Goal: Transaction & Acquisition: Purchase product/service

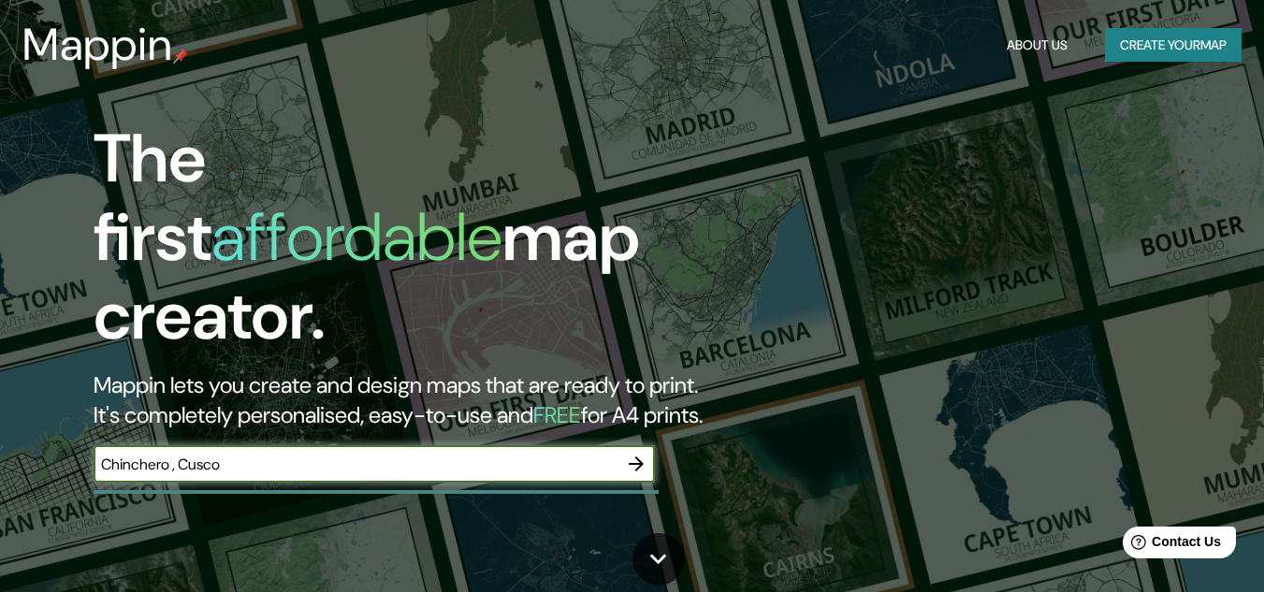
type input "Chinchero , Cusco"
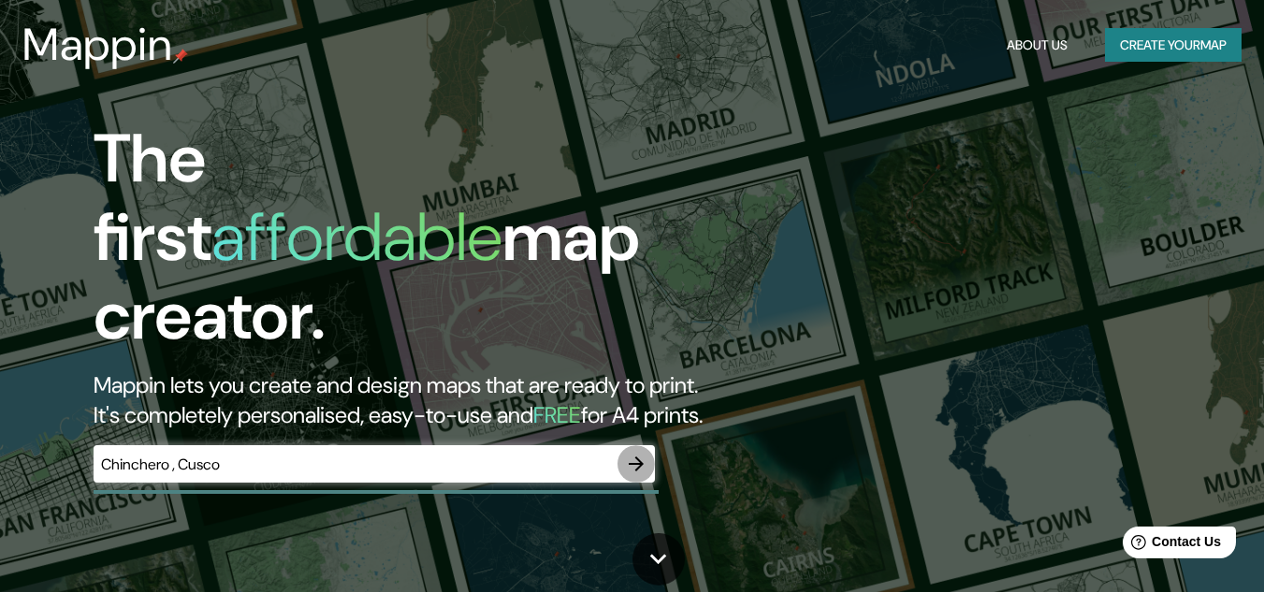
click at [640, 456] on icon "button" at bounding box center [636, 463] width 15 height 15
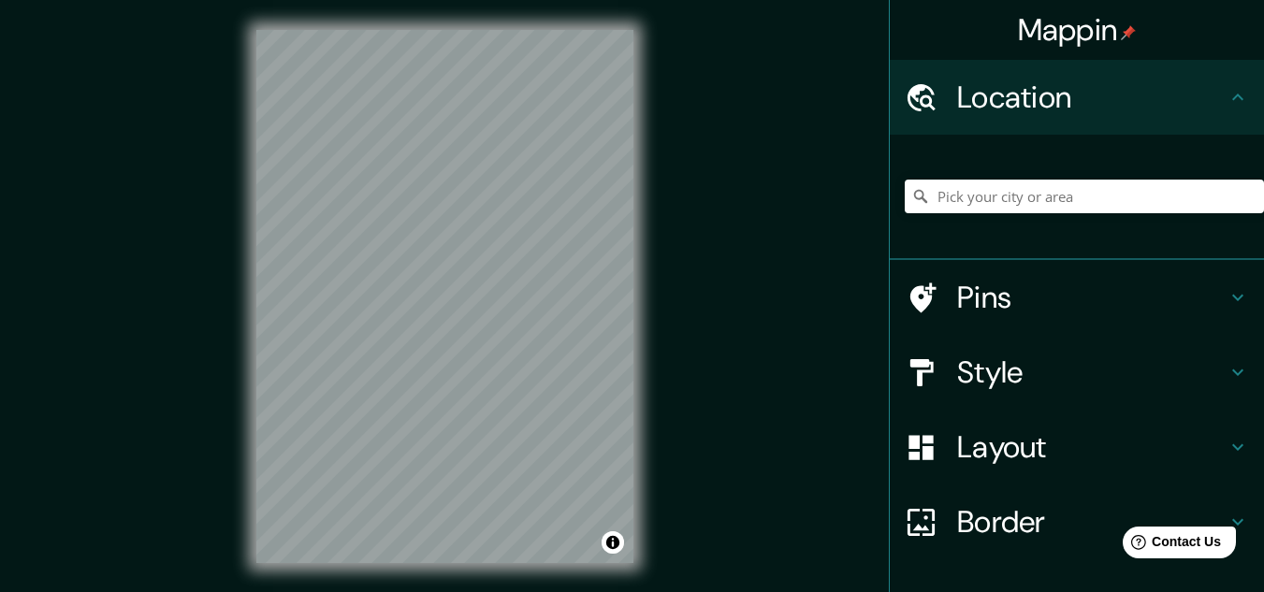
click at [716, 387] on div "Mappin Location Pins Style Layout Border Choose a border. Hint : you can make l…" at bounding box center [632, 311] width 1264 height 623
click at [960, 198] on input "Pick your city or area" at bounding box center [1083, 197] width 359 height 34
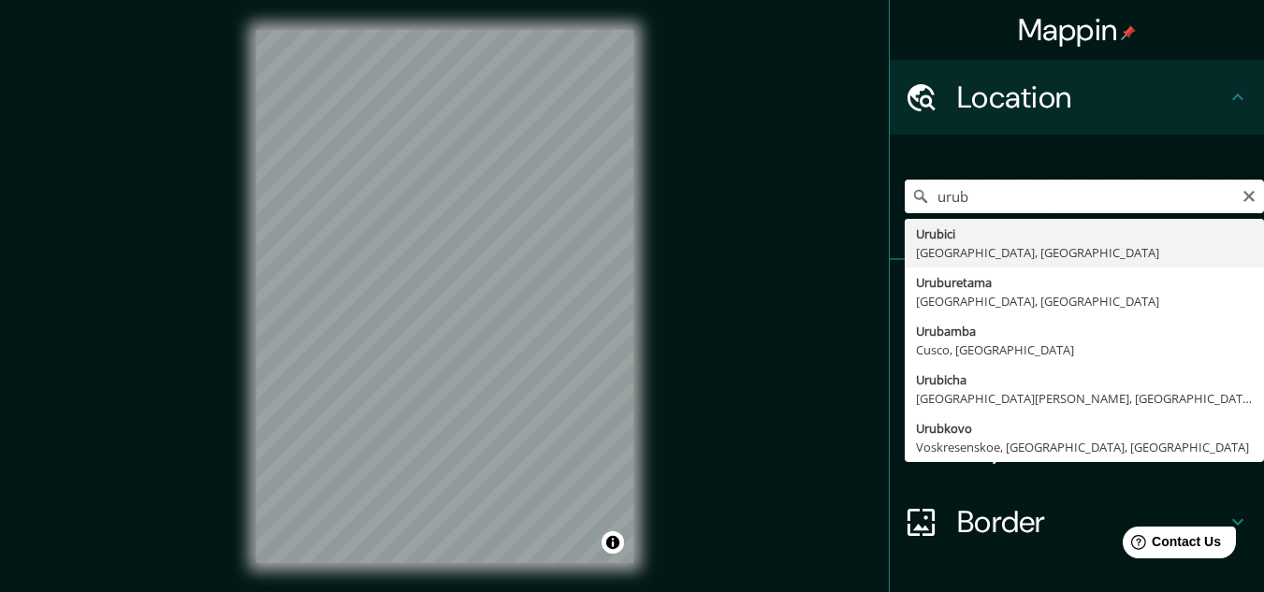
type input "uruba"
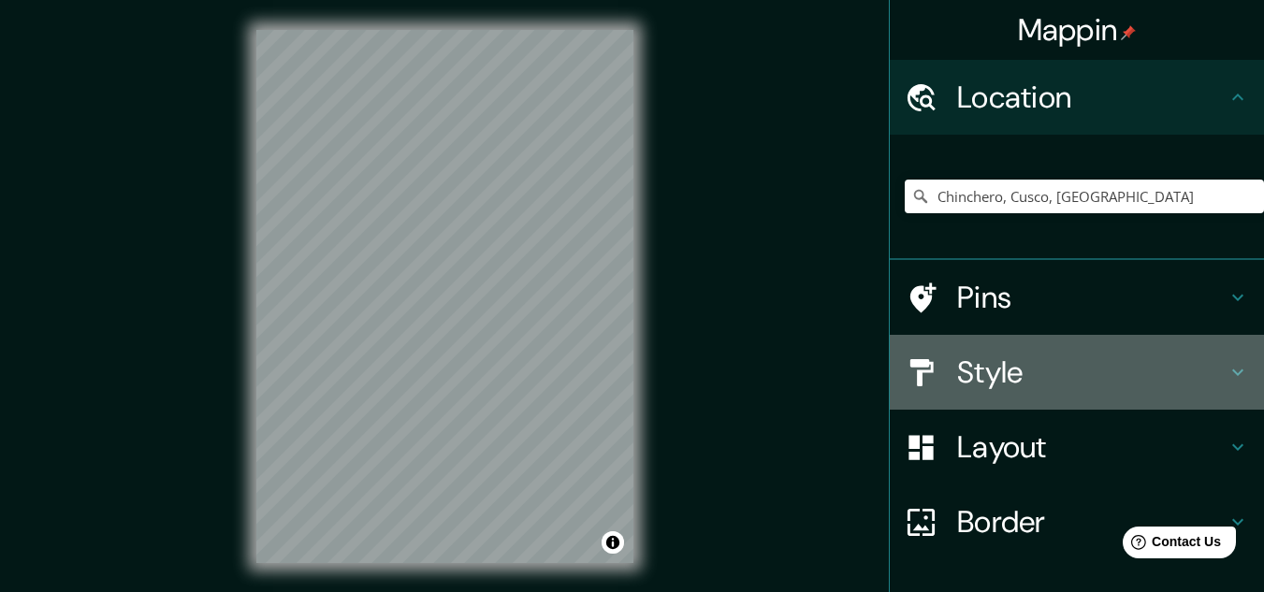
click at [1008, 371] on h4 "Style" at bounding box center [1091, 372] width 269 height 37
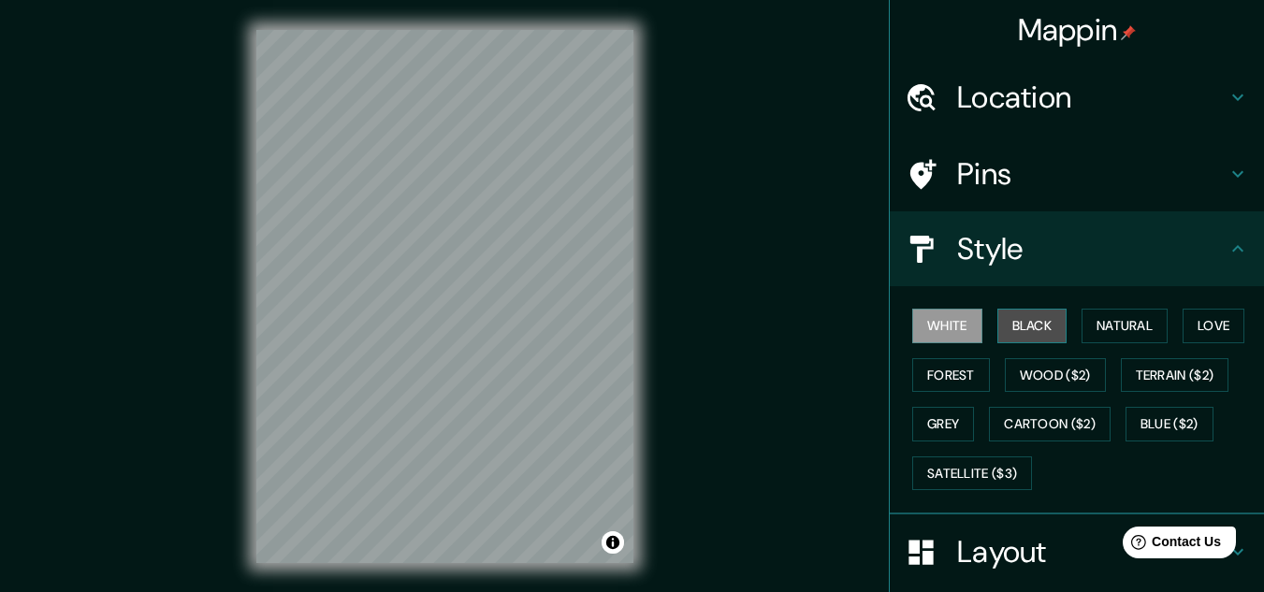
click at [1019, 326] on button "Black" at bounding box center [1032, 326] width 70 height 35
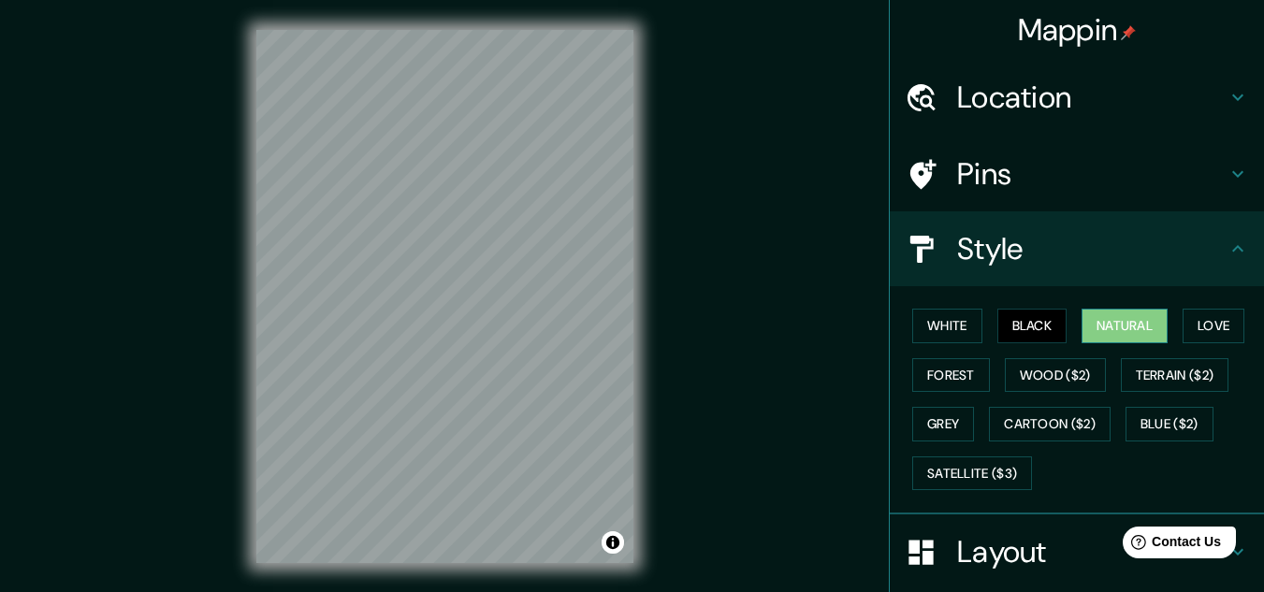
click at [1115, 330] on button "Natural" at bounding box center [1124, 326] width 86 height 35
click at [467, 591] on html "Mappin Location [GEOGRAPHIC_DATA], [GEOGRAPHIC_DATA], [GEOGRAPHIC_DATA] Pins St…" at bounding box center [632, 296] width 1264 height 592
click at [387, 0] on html "Mappin Location [GEOGRAPHIC_DATA], [GEOGRAPHIC_DATA], [GEOGRAPHIC_DATA] Pins St…" at bounding box center [632, 296] width 1264 height 592
click at [1210, 317] on button "Love" at bounding box center [1213, 326] width 62 height 35
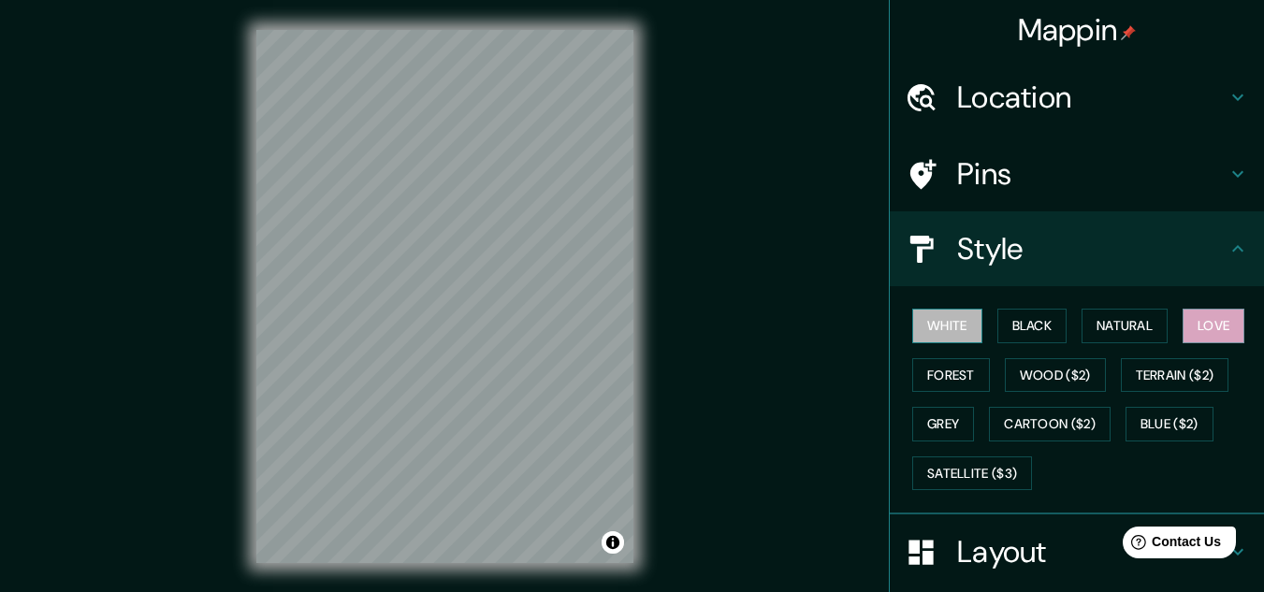
click at [912, 312] on button "White" at bounding box center [947, 326] width 70 height 35
click at [1005, 95] on h4 "Location" at bounding box center [1091, 97] width 269 height 37
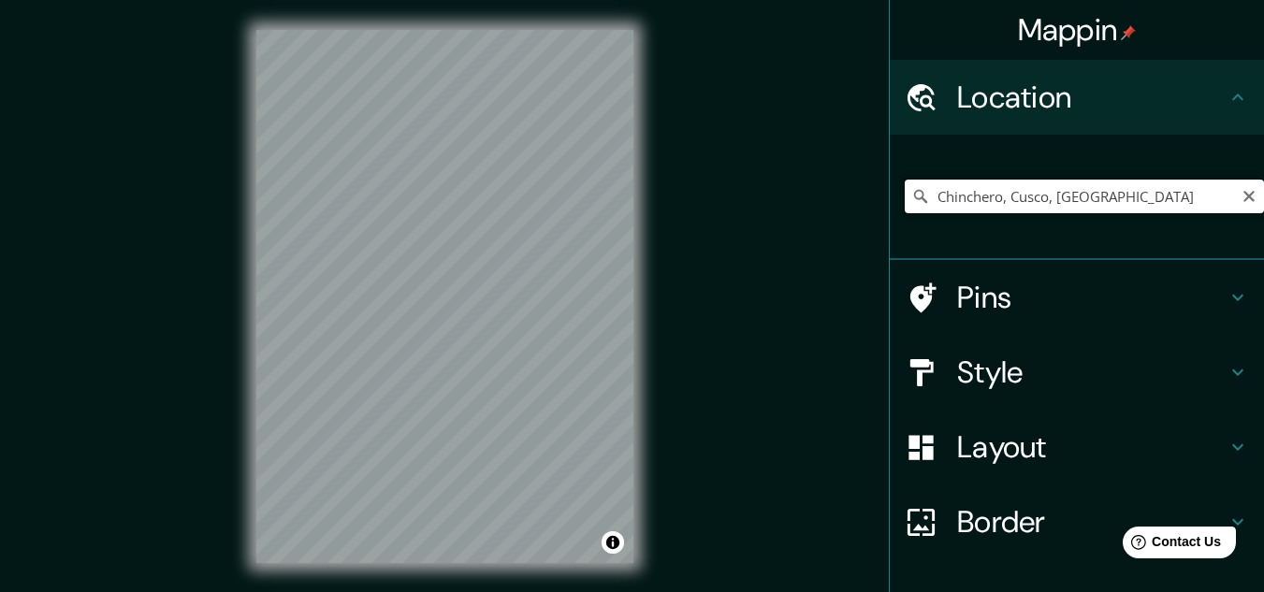
click at [980, 193] on input "Chinchero, Cusco, [GEOGRAPHIC_DATA]" at bounding box center [1083, 197] width 359 height 34
click at [991, 191] on input "Cuzco, [GEOGRAPHIC_DATA], [GEOGRAPHIC_DATA]" at bounding box center [1083, 197] width 359 height 34
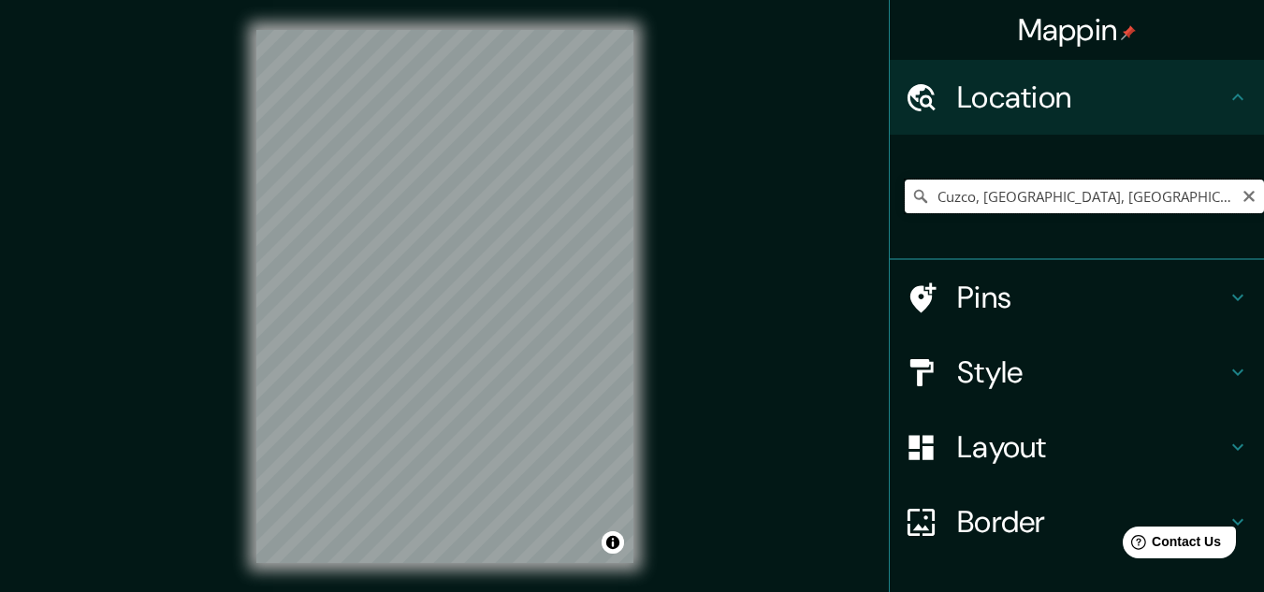
click at [991, 191] on input "Cuzco, [GEOGRAPHIC_DATA], [GEOGRAPHIC_DATA]" at bounding box center [1083, 197] width 359 height 34
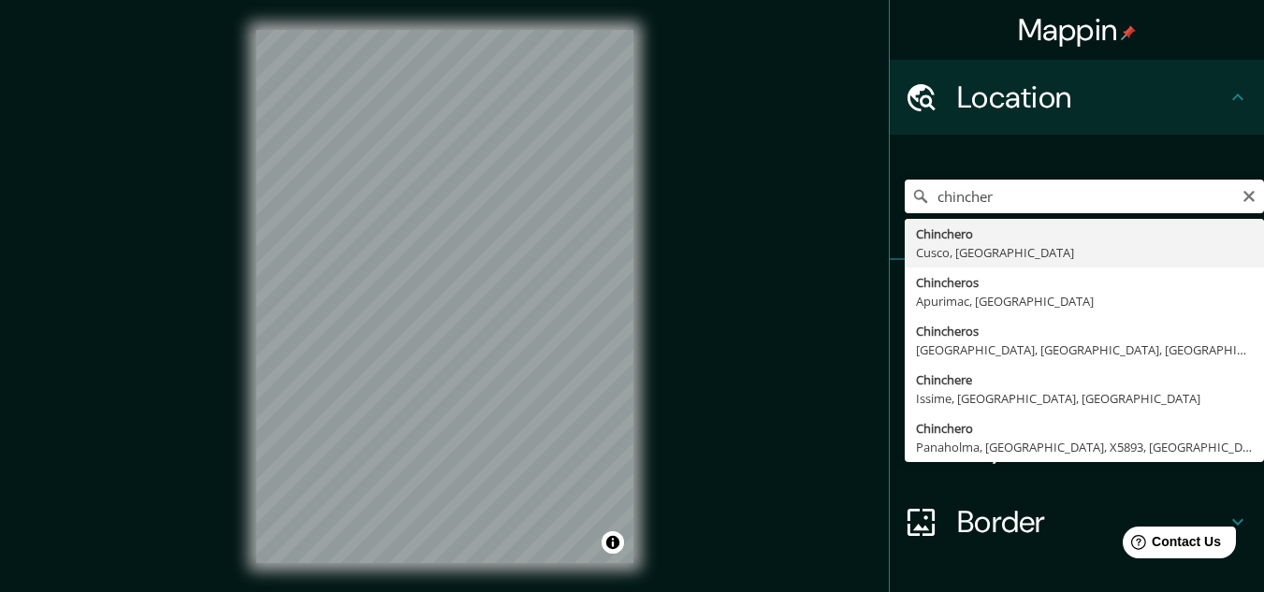
type input "Chinchero, Cusco, [GEOGRAPHIC_DATA]"
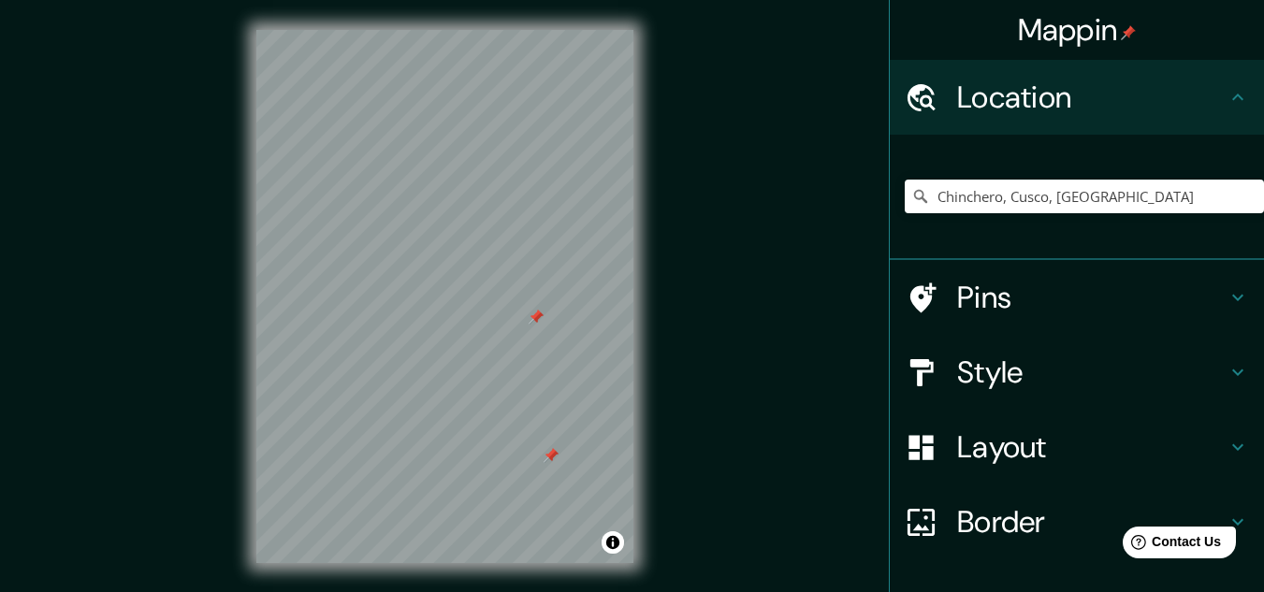
click at [961, 369] on h4 "Style" at bounding box center [1091, 372] width 269 height 37
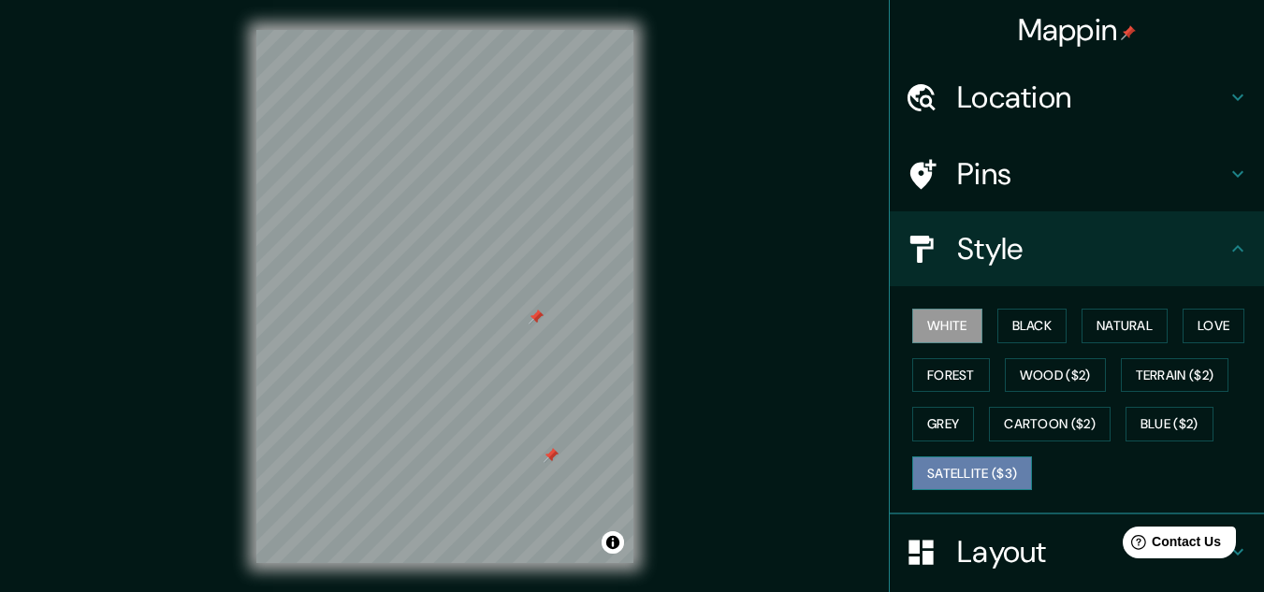
click at [951, 473] on button "Satellite ($3)" at bounding box center [972, 473] width 120 height 35
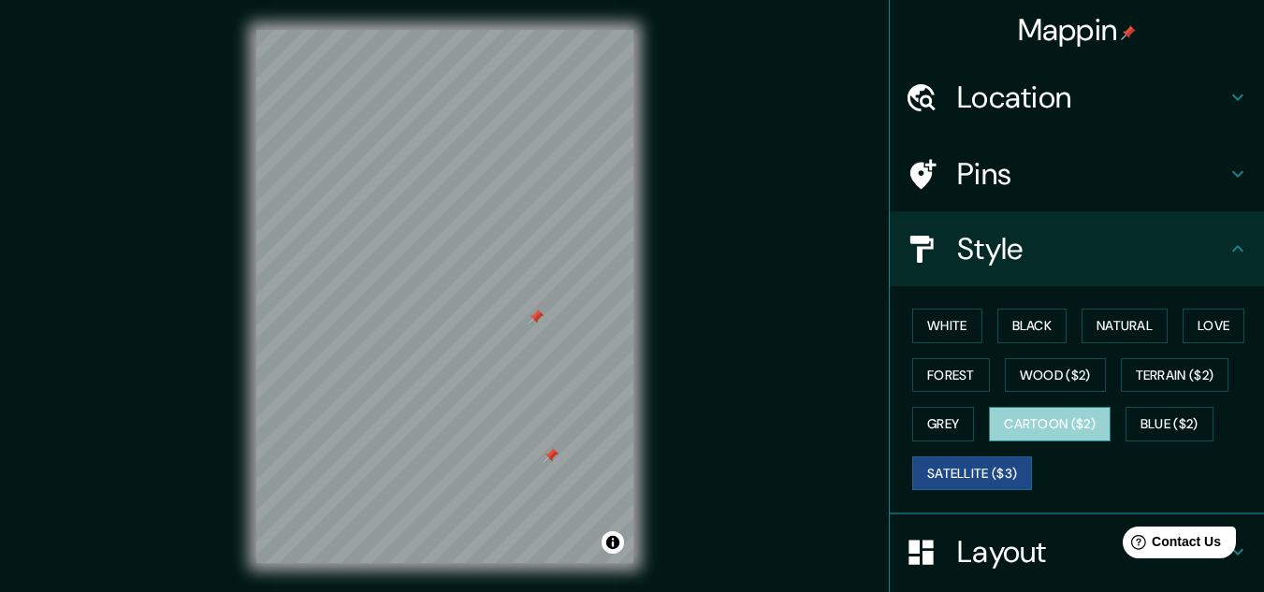
click at [1039, 417] on button "Cartoon ($2)" at bounding box center [1050, 424] width 122 height 35
